Goal: Task Accomplishment & Management: Complete application form

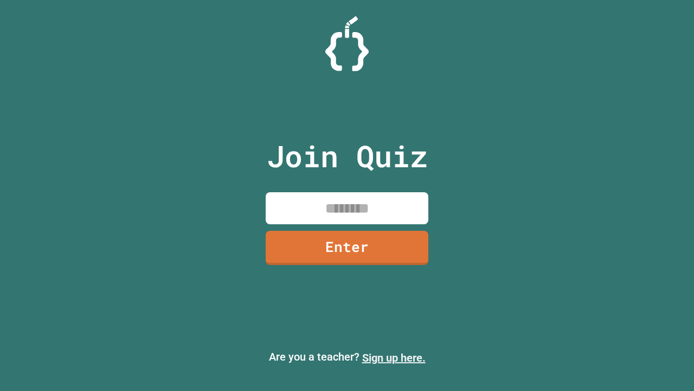
click at [394, 358] on link "Sign up here." at bounding box center [393, 357] width 63 height 13
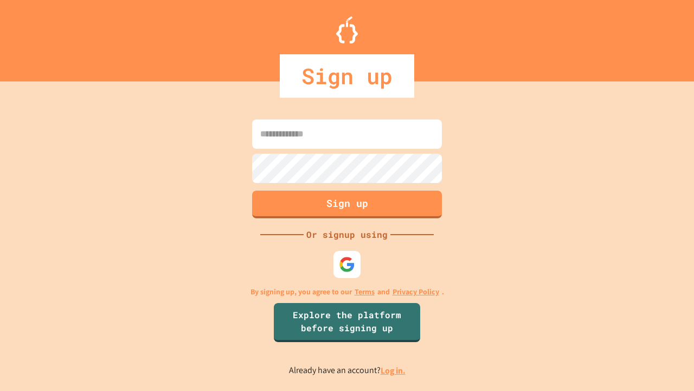
click at [394, 370] on link "Log in." at bounding box center [393, 370] width 25 height 11
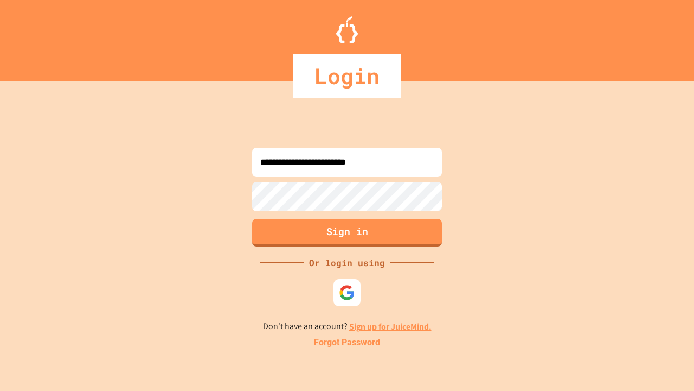
type input "**********"
